Goal: Complete application form

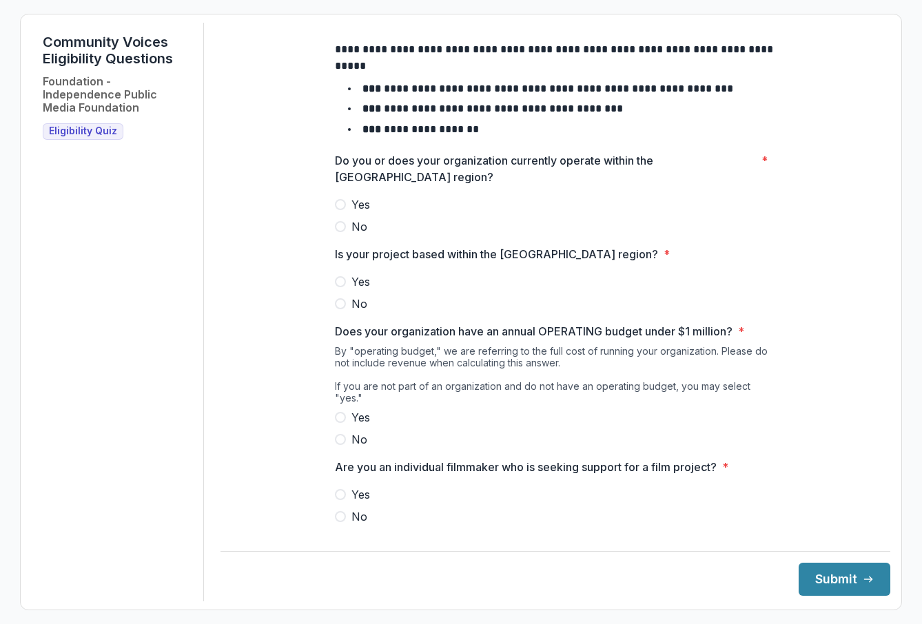
scroll to position [92, 0]
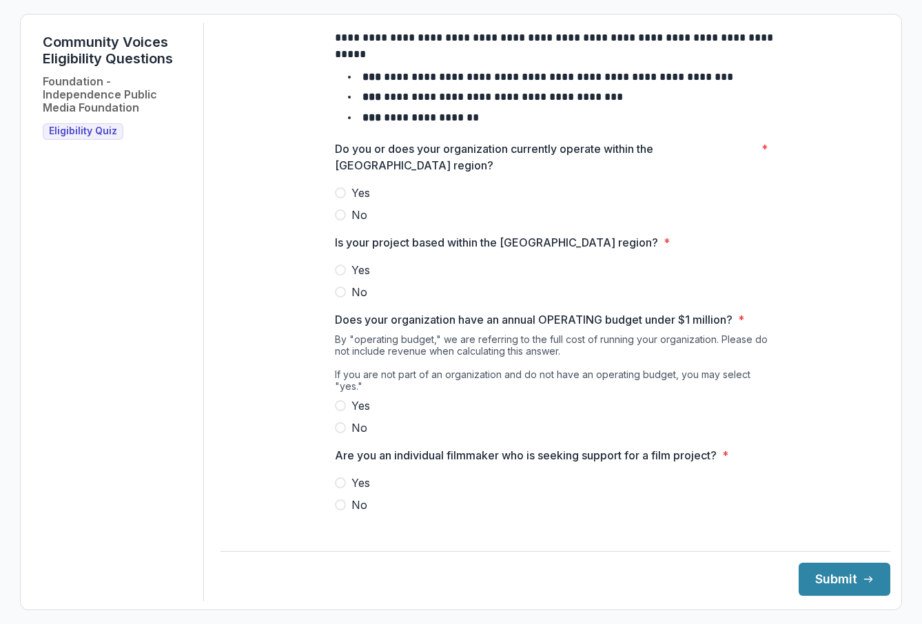
click at [340, 482] on span at bounding box center [340, 483] width 11 height 11
click at [337, 407] on span at bounding box center [340, 405] width 11 height 11
click at [340, 276] on span at bounding box center [340, 270] width 11 height 11
click at [336, 198] on span at bounding box center [340, 192] width 11 height 11
click at [819, 577] on button "Submit" at bounding box center [845, 579] width 92 height 33
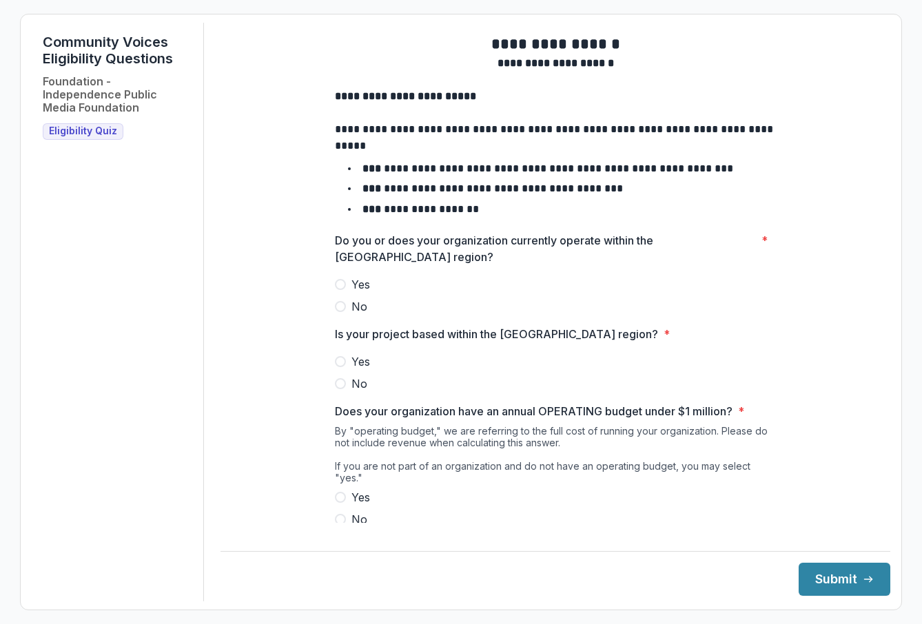
click at [342, 520] on span at bounding box center [340, 519] width 11 height 11
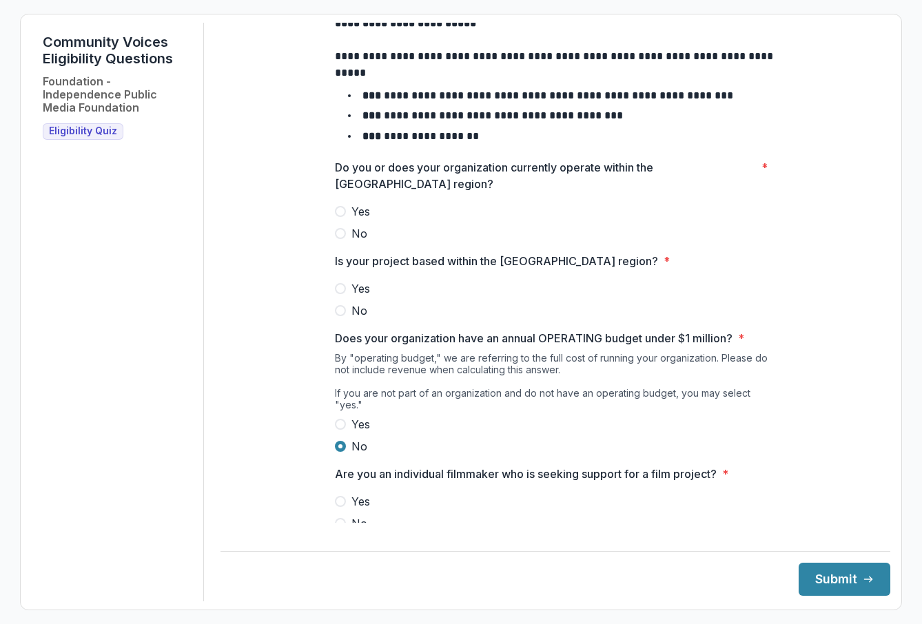
scroll to position [92, 0]
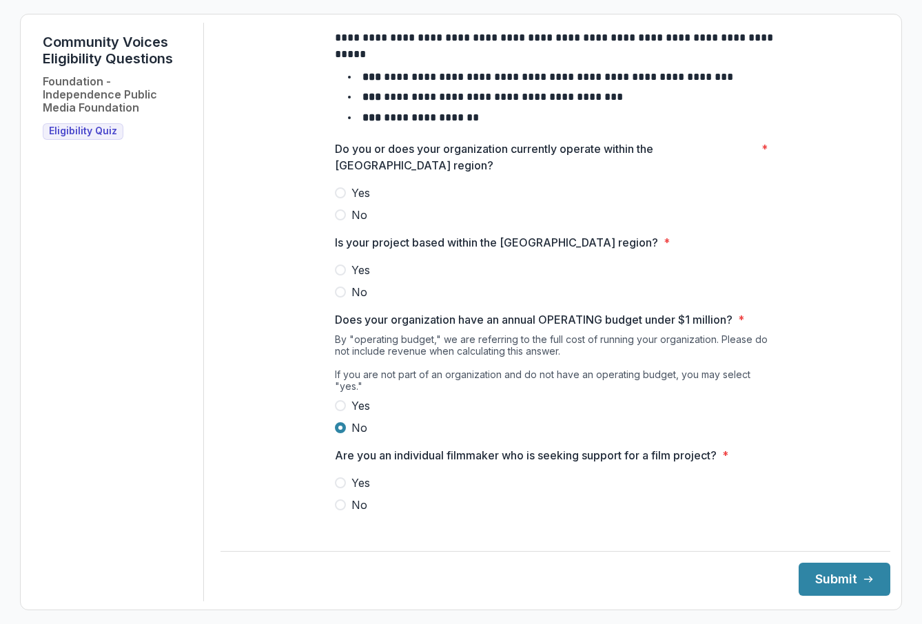
click at [340, 480] on span at bounding box center [340, 483] width 11 height 11
click at [340, 198] on span at bounding box center [340, 192] width 11 height 11
click at [819, 589] on button "Submit" at bounding box center [845, 579] width 92 height 33
click at [535, 300] on label "No" at bounding box center [555, 292] width 441 height 17
click at [358, 278] on span "Yes" at bounding box center [360, 270] width 19 height 17
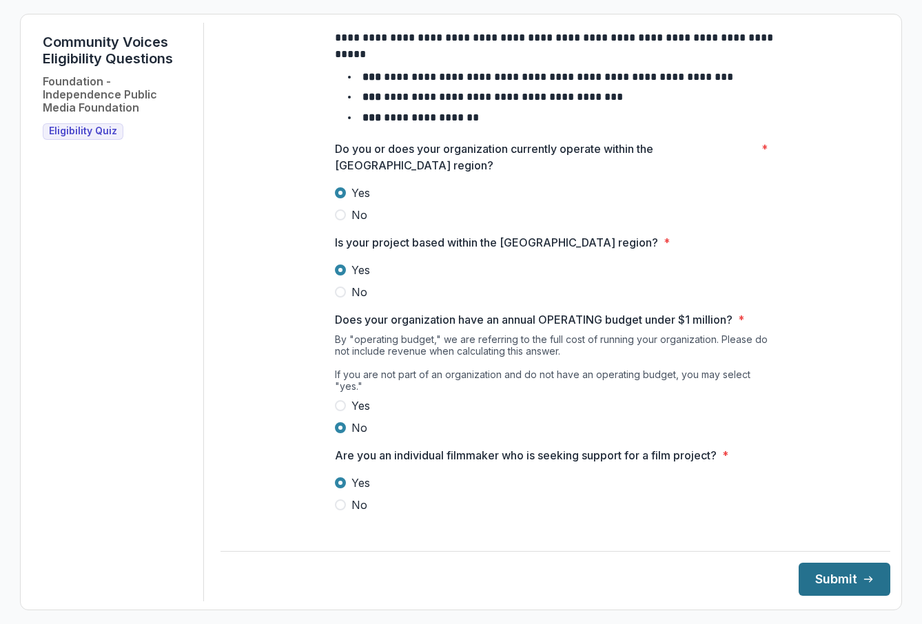
click at [817, 574] on button "Submit" at bounding box center [845, 579] width 92 height 33
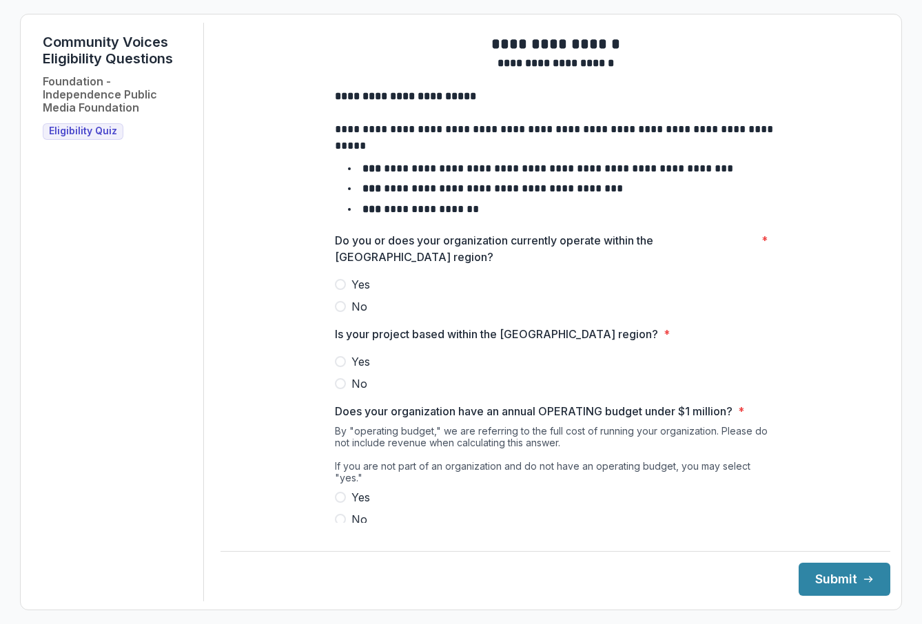
click at [329, 294] on div "**********" at bounding box center [555, 325] width 463 height 604
click at [335, 290] on span at bounding box center [340, 284] width 11 height 11
click at [338, 367] on span at bounding box center [340, 361] width 11 height 11
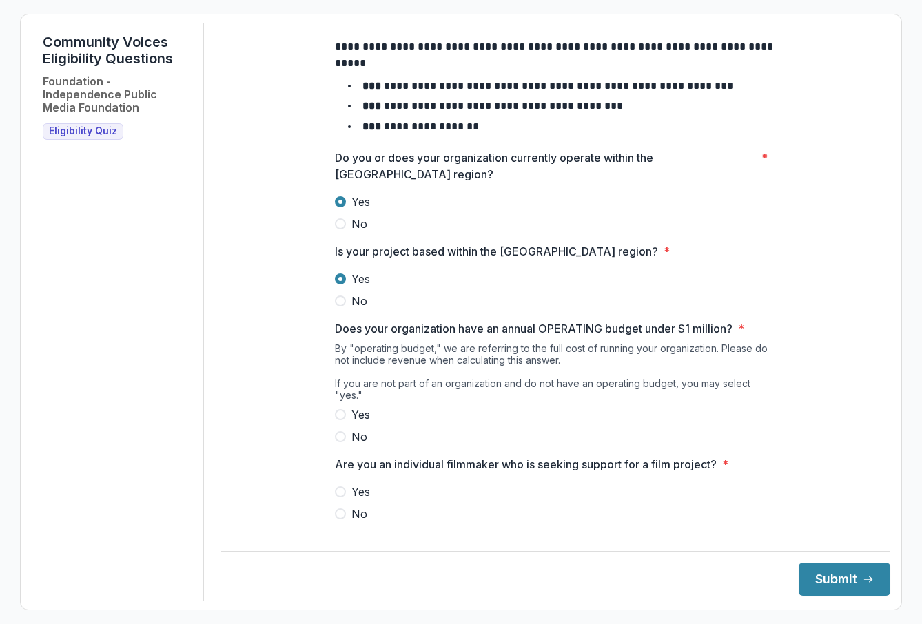
scroll to position [92, 0]
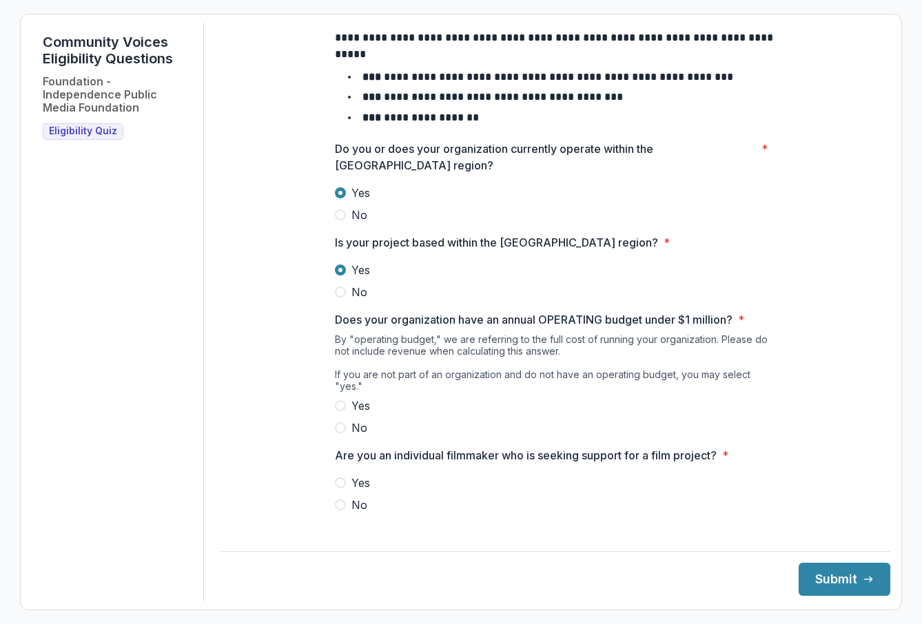
click at [339, 400] on span at bounding box center [340, 405] width 11 height 11
click at [338, 506] on span at bounding box center [340, 505] width 11 height 11
click at [803, 574] on button "Submit" at bounding box center [845, 579] width 92 height 33
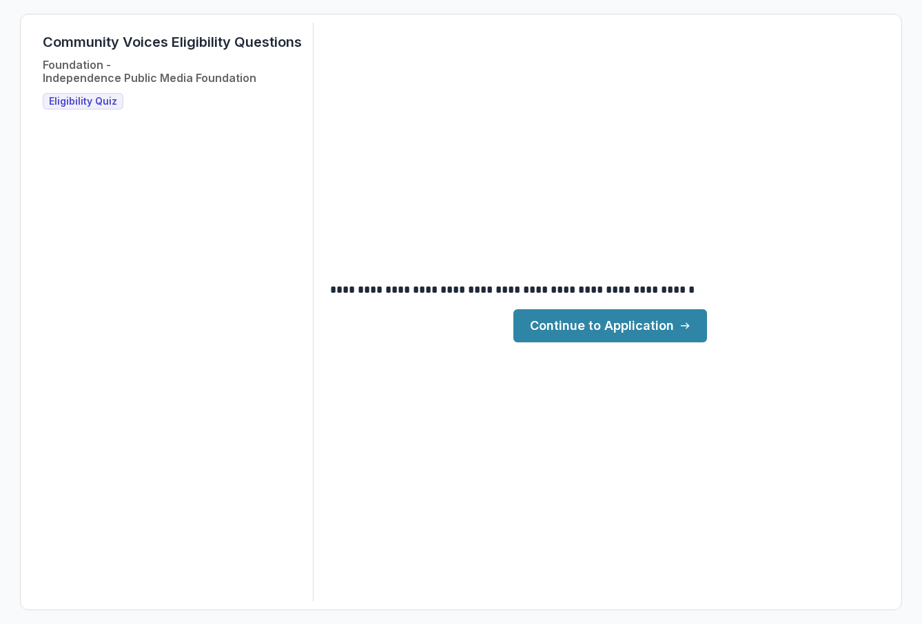
click at [630, 329] on link "Continue to Application" at bounding box center [610, 325] width 194 height 33
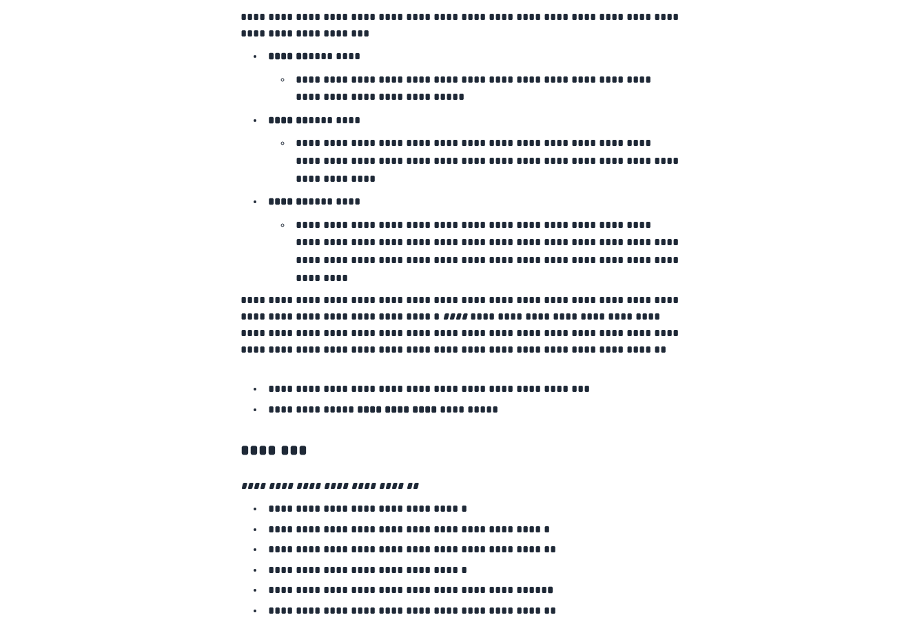
scroll to position [2238, 0]
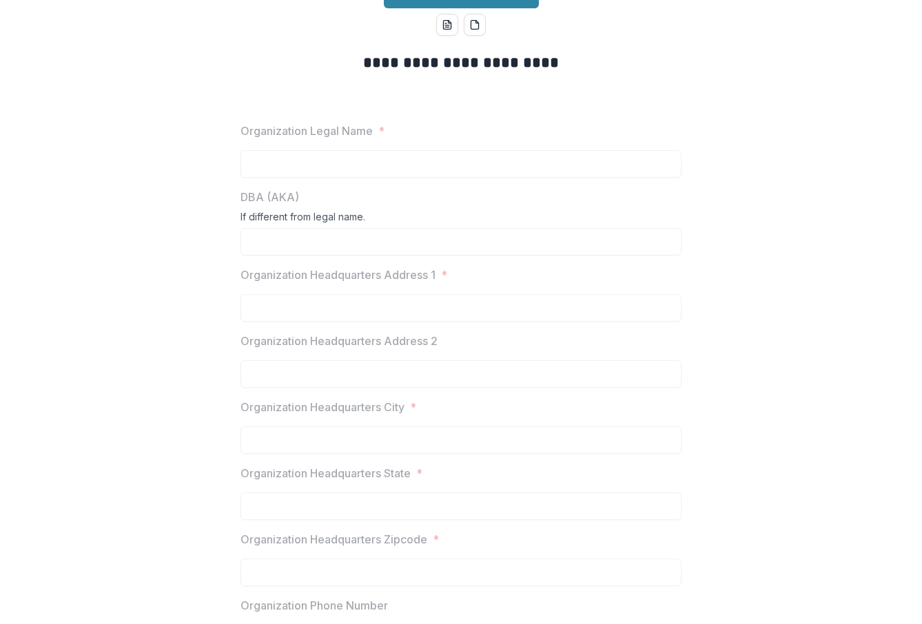
scroll to position [0, 0]
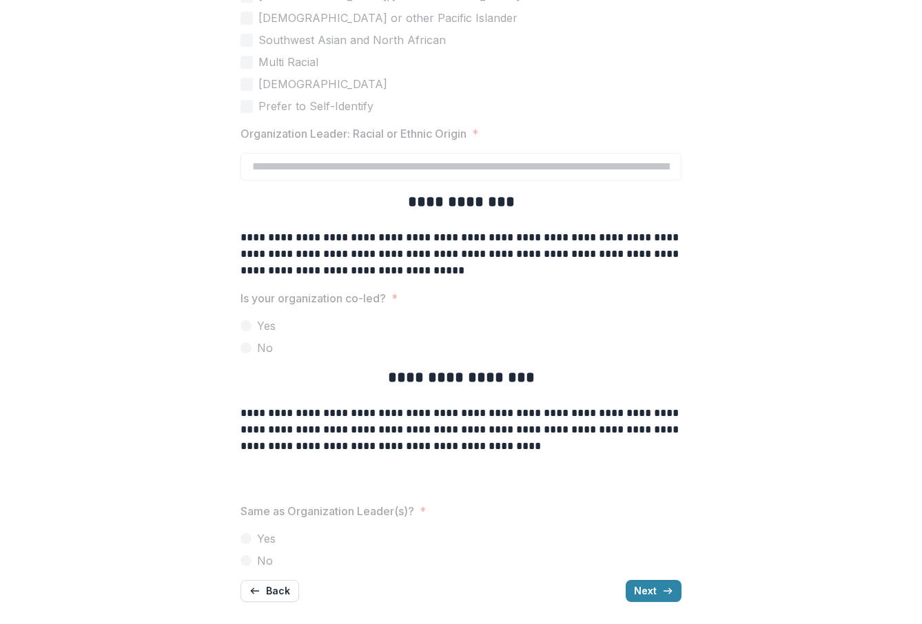
scroll to position [3152, 0]
